Goal: Information Seeking & Learning: Learn about a topic

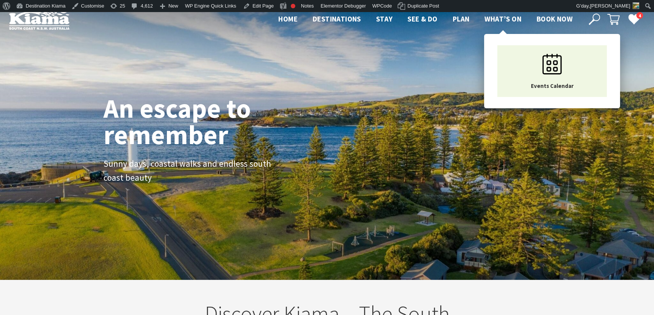
scroll to position [11, 659]
click at [511, 17] on span "What’s On" at bounding box center [502, 18] width 37 height 9
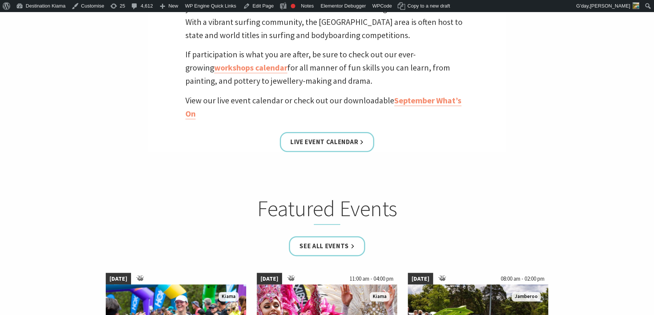
scroll to position [378, 0]
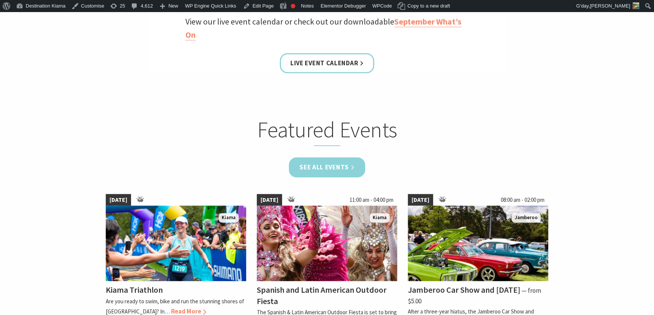
click at [321, 167] on link "See all Events" at bounding box center [327, 167] width 76 height 20
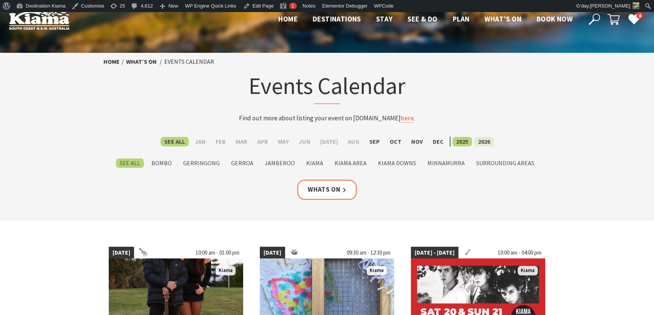
click at [478, 139] on label "2026" at bounding box center [484, 141] width 20 height 9
click at [0, 0] on input "2026" at bounding box center [0, 0] width 0 height 0
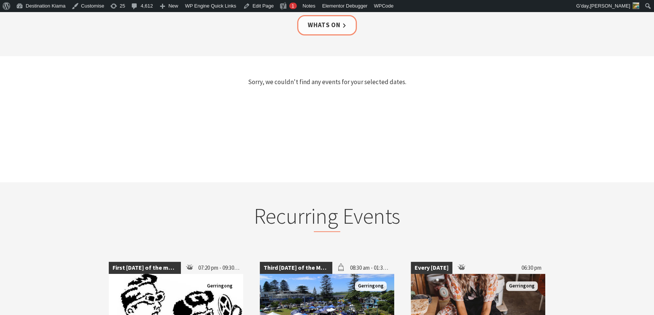
scroll to position [34, 0]
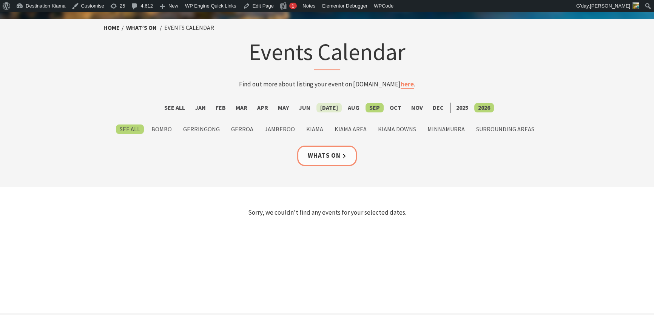
click at [328, 105] on label "Jul" at bounding box center [328, 107] width 25 height 9
click at [0, 0] on input "Jul" at bounding box center [0, 0] width 0 height 0
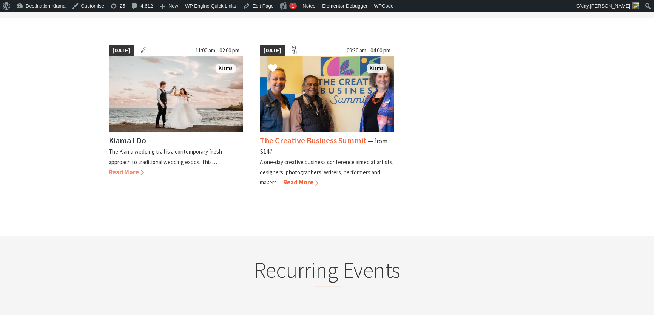
scroll to position [206, 0]
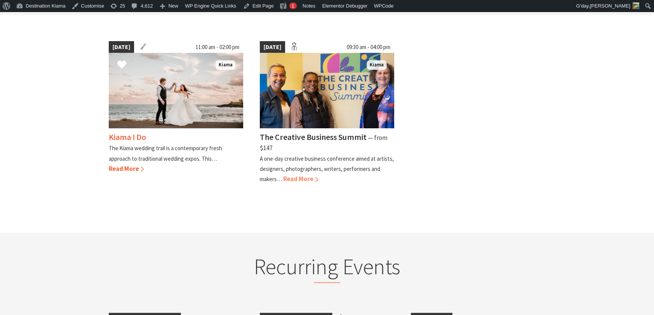
click at [123, 166] on span "Read More" at bounding box center [126, 169] width 35 height 8
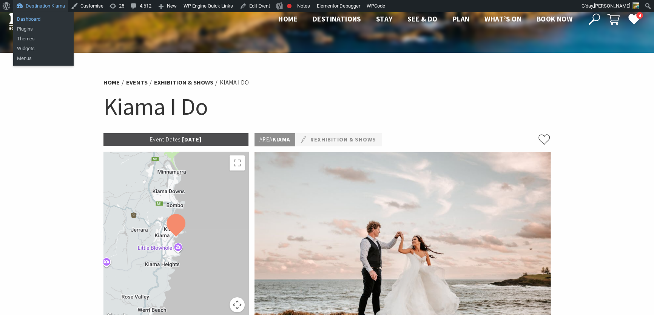
click at [25, 17] on link "Dashboard" at bounding box center [43, 19] width 60 height 10
